Goal: Navigation & Orientation: Find specific page/section

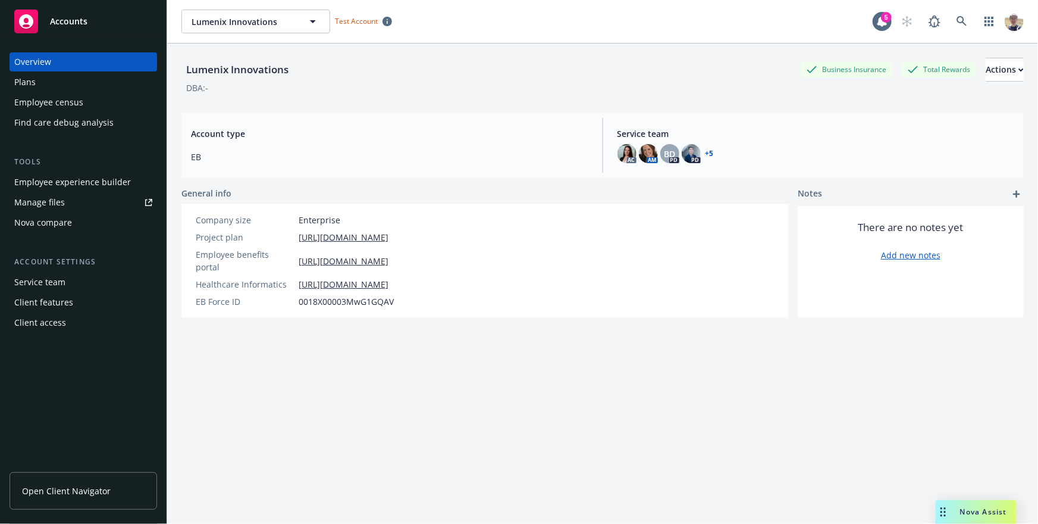
click at [102, 477] on link "Open Client Navigator" at bounding box center [84, 490] width 148 height 37
